Goal: Find contact information: Find contact information

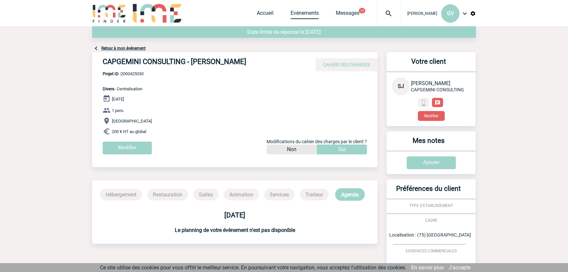
click at [297, 10] on link "Evénements" at bounding box center [305, 14] width 28 height 9
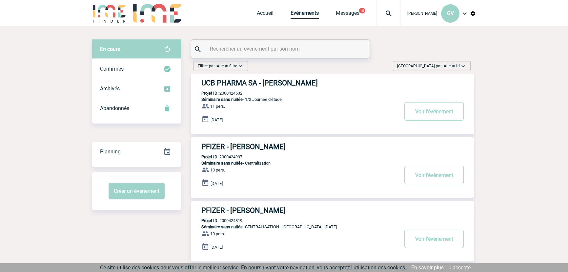
click at [312, 52] on input "text" at bounding box center [281, 49] width 146 height 10
paste input "2000424291"
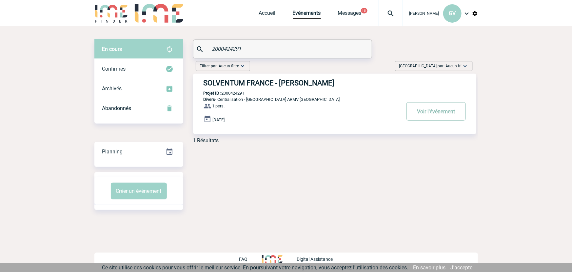
type input "2000424291"
click at [447, 116] on button "Voir l'événement" at bounding box center [436, 111] width 59 height 18
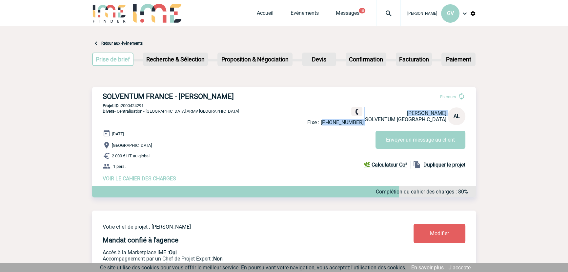
drag, startPoint x: 394, startPoint y: 122, endPoint x: 361, endPoint y: 124, distance: 32.9
click at [361, 125] on div "Fixe : [PHONE_NUMBER] [PERSON_NAME] SOLVENTUM [GEOGRAPHIC_DATA] AL" at bounding box center [386, 116] width 158 height 19
click at [364, 124] on p "Fixe : [PHONE_NUMBER]" at bounding box center [335, 122] width 56 height 6
drag, startPoint x: 359, startPoint y: 124, endPoint x: 393, endPoint y: 121, distance: 34.6
click at [364, 121] on p "Fixe : [PHONE_NUMBER]" at bounding box center [335, 122] width 56 height 6
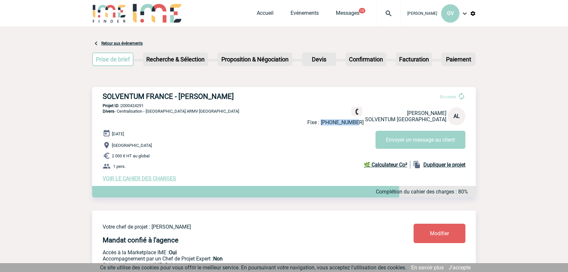
copy p "[PHONE_NUMBER]"
